Goal: Information Seeking & Learning: Find specific fact

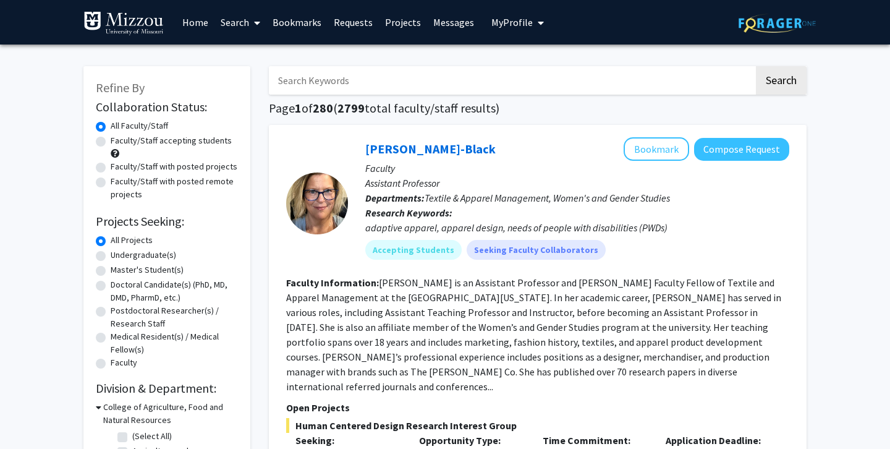
click at [328, 88] on input "Search Keywords" at bounding box center [511, 80] width 485 height 28
click at [781, 82] on button "Search" at bounding box center [781, 80] width 51 height 28
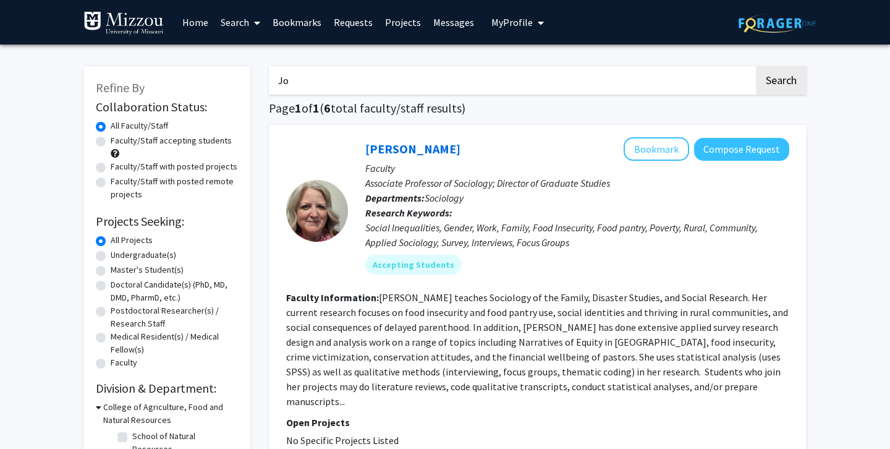
type input "J"
click at [781, 82] on button "Search" at bounding box center [781, 80] width 51 height 28
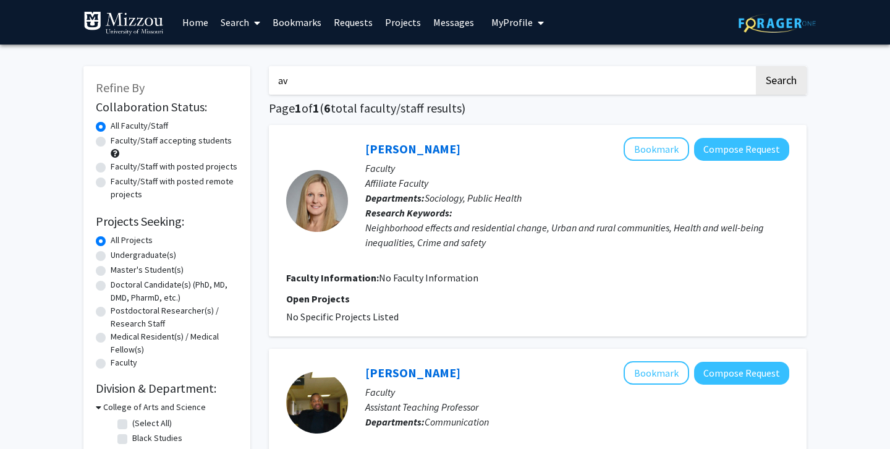
type input "a"
type input "[PERSON_NAME]"
click at [781, 82] on button "Search" at bounding box center [781, 80] width 51 height 28
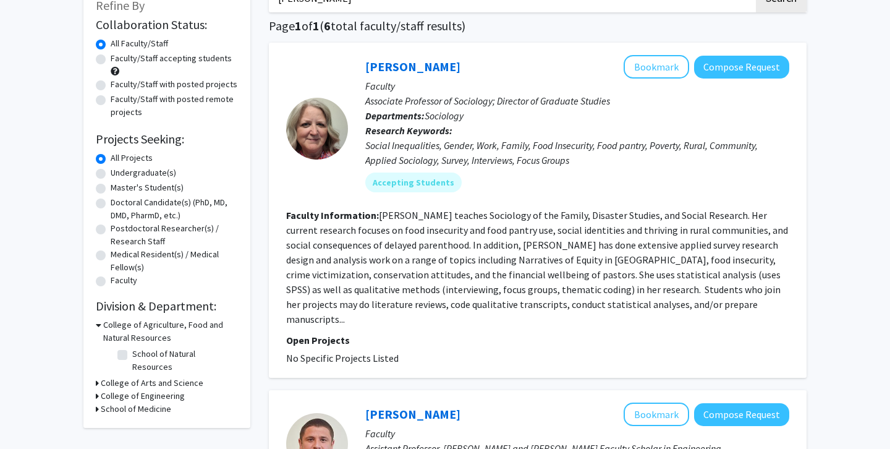
scroll to position [83, 0]
